Goal: Information Seeking & Learning: Understand process/instructions

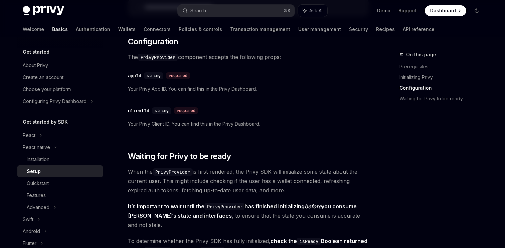
scroll to position [372, 0]
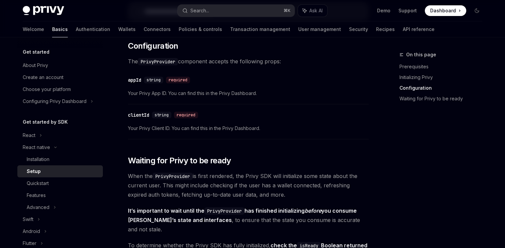
click at [155, 147] on div "​ Prerequisites Before you begin, make sure you have set up your Privy app and …" at bounding box center [248, 80] width 241 height 737
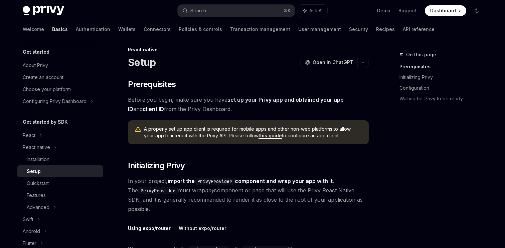
scroll to position [4, 0]
click at [36, 171] on div "Setup" at bounding box center [34, 172] width 14 height 8
click at [35, 134] on div "React" at bounding box center [59, 135] width 85 height 12
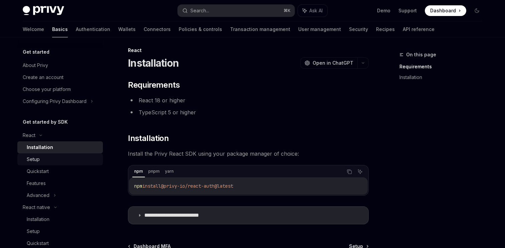
click at [40, 162] on div "Setup" at bounding box center [63, 160] width 72 height 8
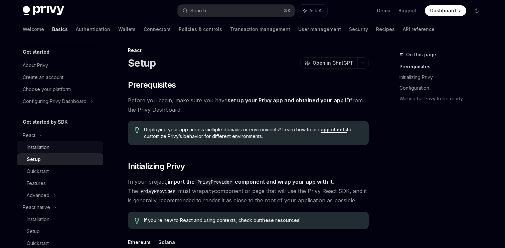
click at [52, 146] on div "Installation" at bounding box center [63, 147] width 72 height 8
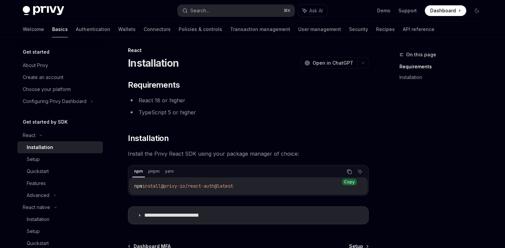
click at [347, 172] on icon "Copy the contents from the code block" at bounding box center [348, 171] width 5 height 5
click at [60, 163] on div "Setup" at bounding box center [63, 160] width 72 height 8
type textarea "*"
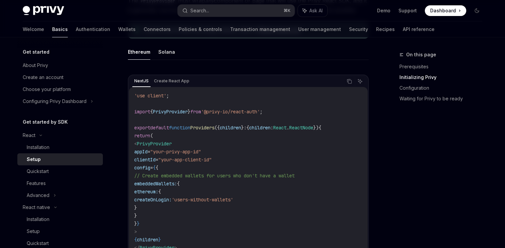
scroll to position [204, 0]
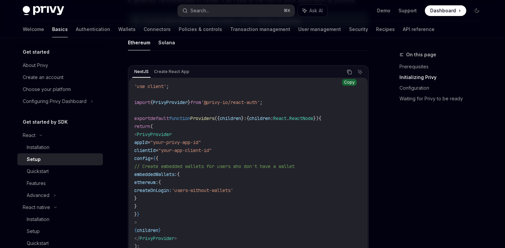
click at [349, 71] on icon "Copy the contents from the code block" at bounding box center [348, 71] width 5 height 5
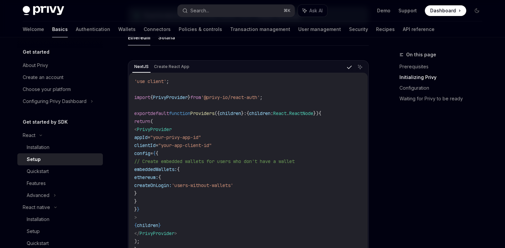
scroll to position [210, 0]
click at [183, 11] on icon "button" at bounding box center [184, 10] width 5 height 5
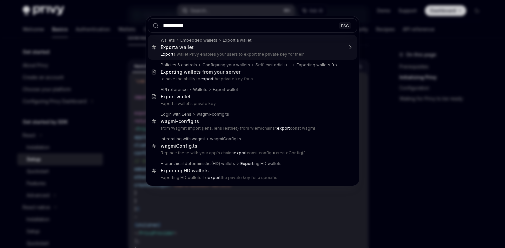
type input "**********"
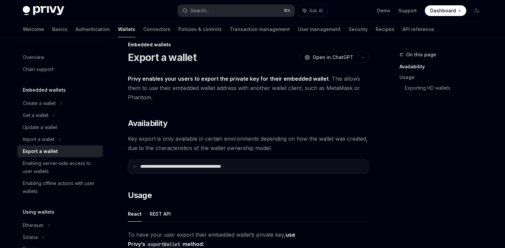
click at [172, 163] on summary "**********" at bounding box center [248, 167] width 240 height 14
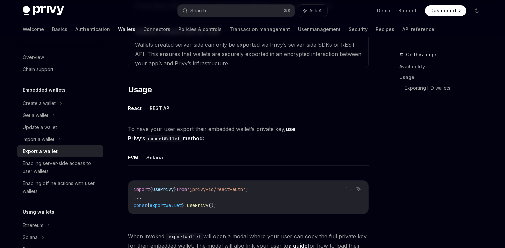
scroll to position [278, 0]
click at [155, 113] on button "REST API" at bounding box center [159, 108] width 21 height 16
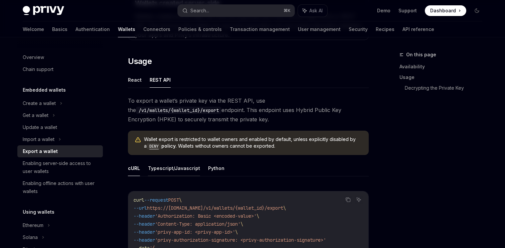
click at [172, 169] on button "Typescript/Javascript" at bounding box center [174, 169] width 52 height 16
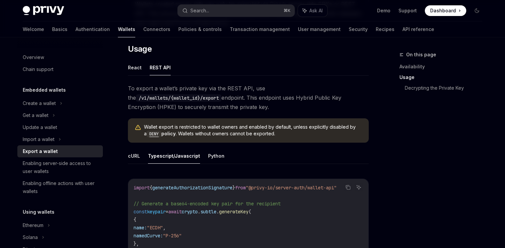
scroll to position [311, 0]
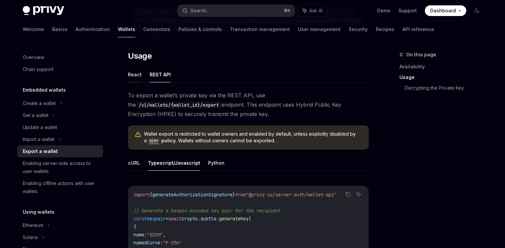
click at [132, 79] on button "React" at bounding box center [135, 75] width 14 height 16
type textarea "*"
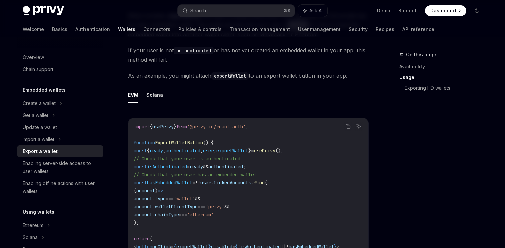
scroll to position [516, 0]
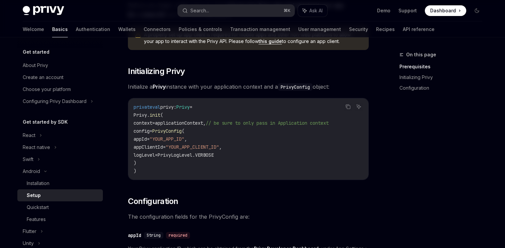
scroll to position [100, 0]
